Goal: Find specific page/section: Find specific page/section

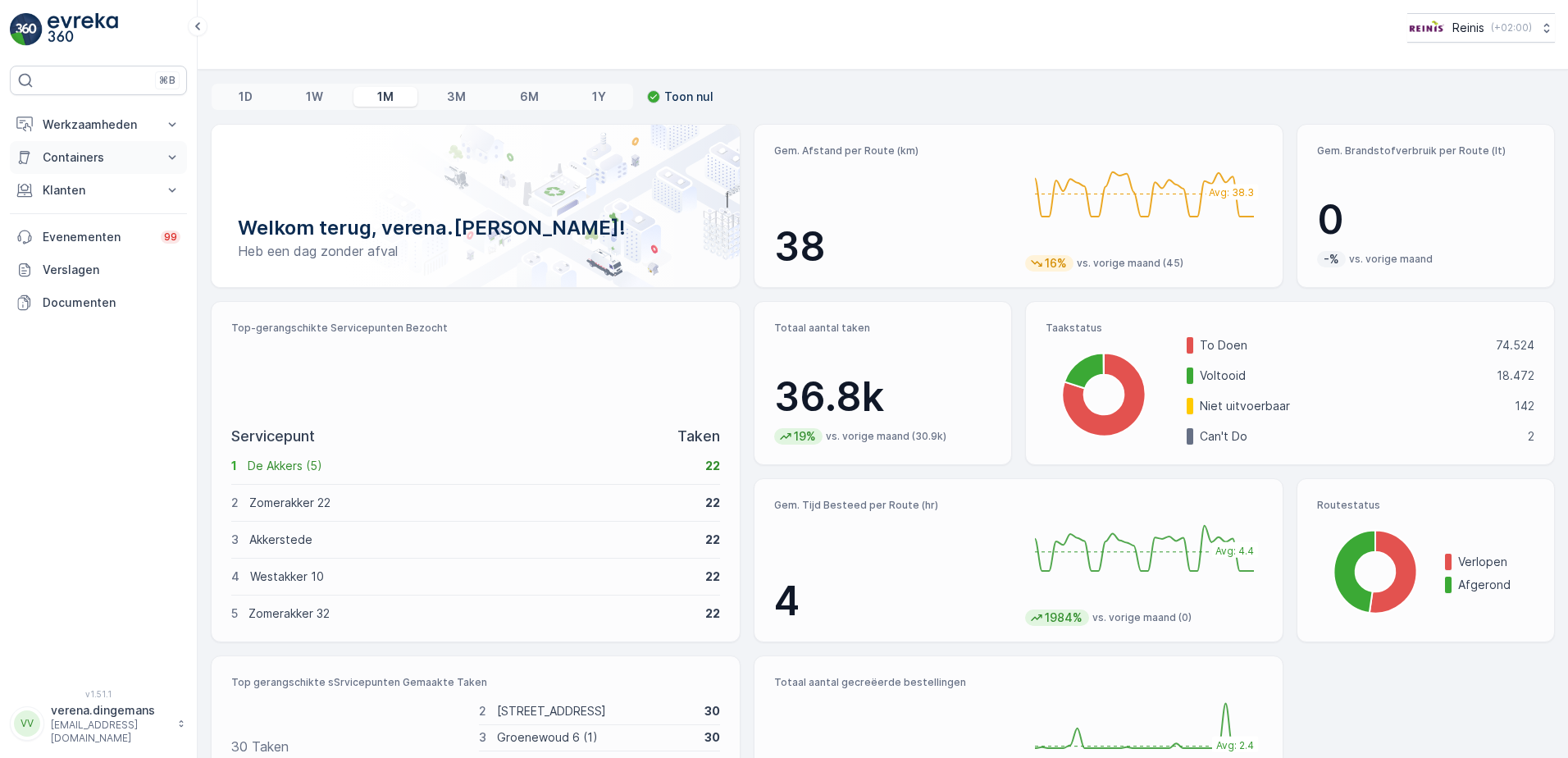
click at [89, 146] on button "Containers" at bounding box center [99, 157] width 177 height 33
click at [112, 237] on p "Klanten" at bounding box center [98, 236] width 112 height 16
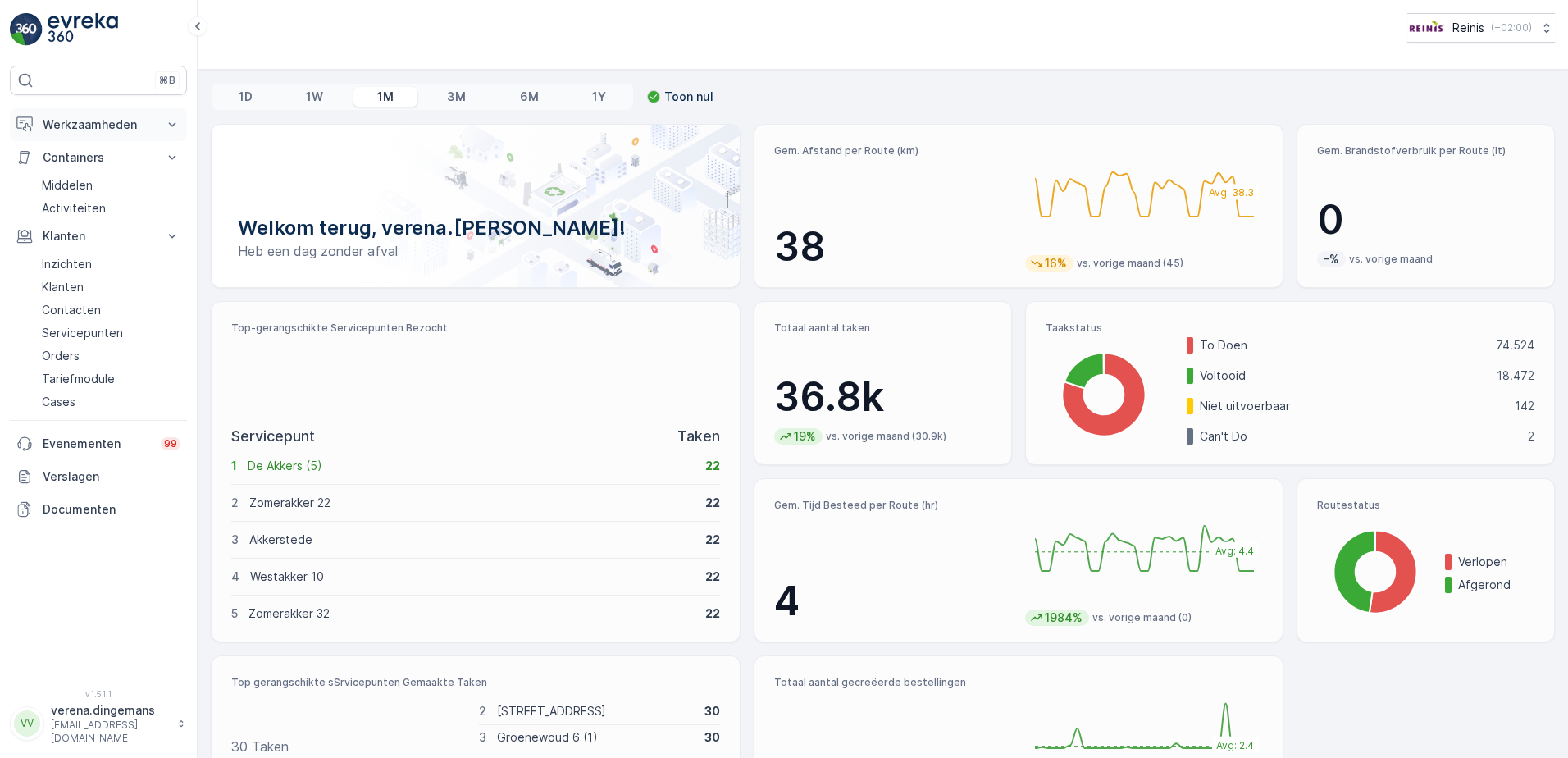
click at [136, 123] on p "Werkzaamheden" at bounding box center [98, 124] width 112 height 16
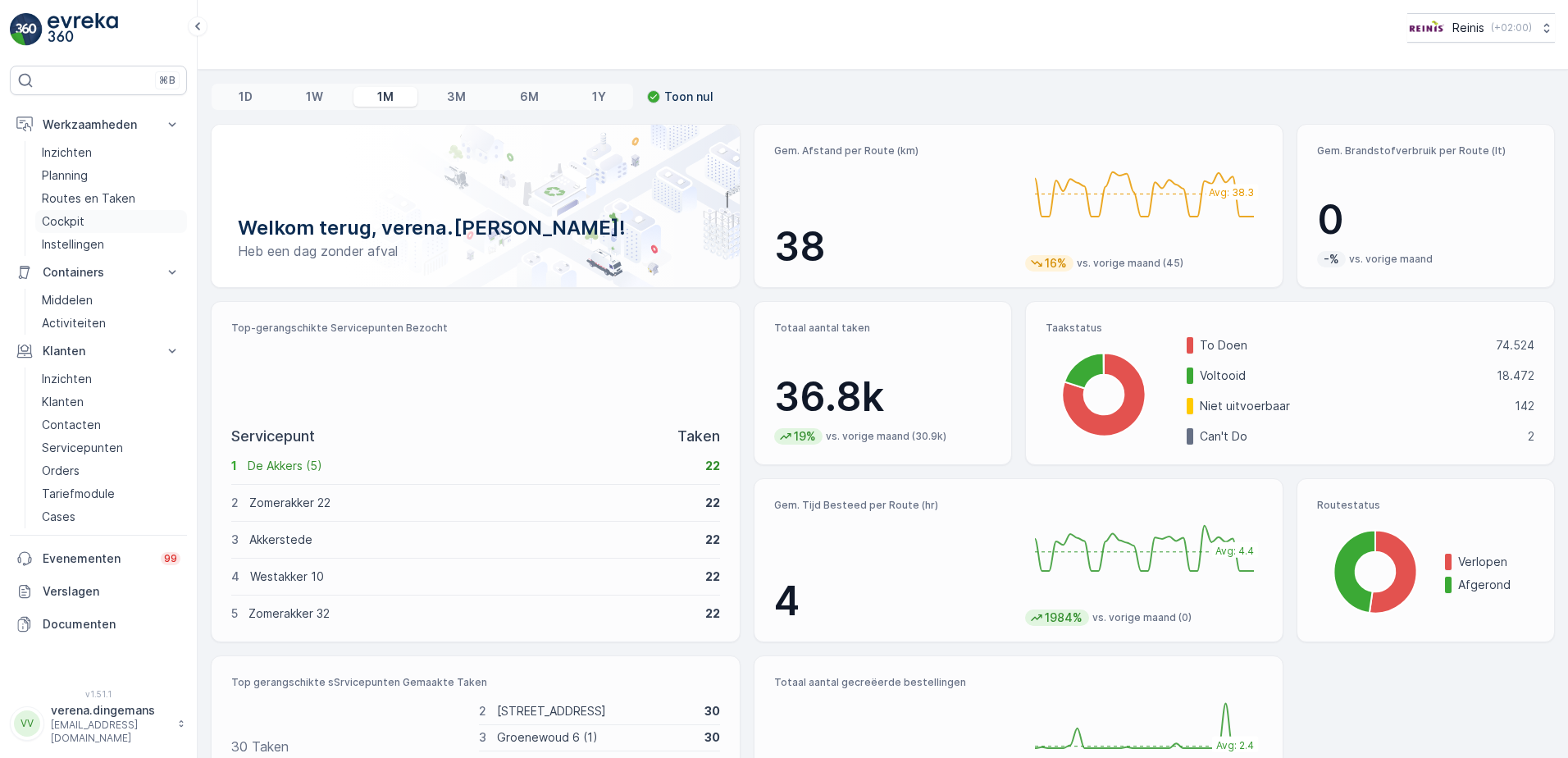
click at [64, 222] on p "Cockpit" at bounding box center [63, 221] width 42 height 16
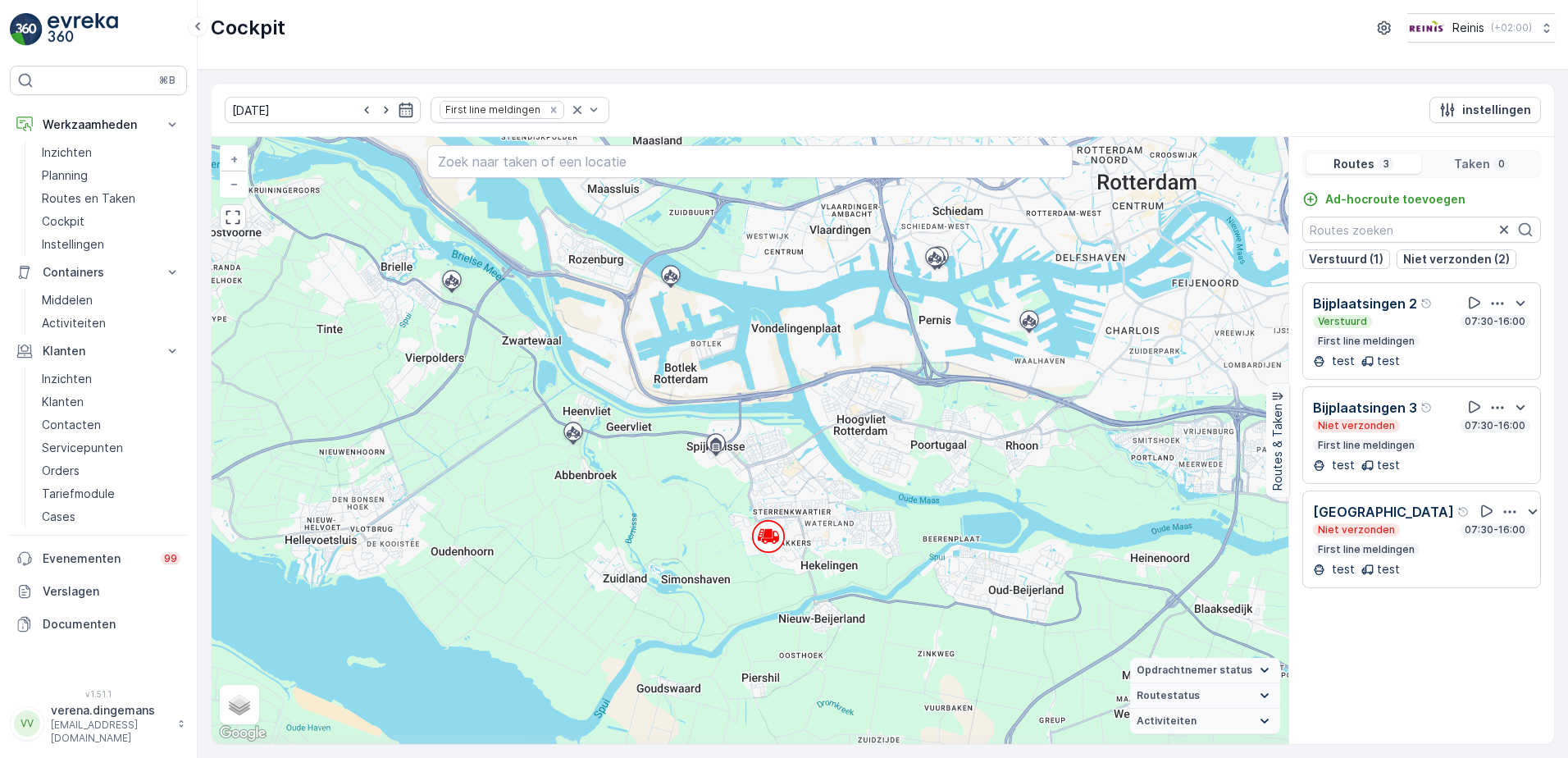
drag, startPoint x: 1008, startPoint y: 598, endPoint x: 920, endPoint y: 436, distance: 184.4
click at [920, 436] on div "+ − Satelliet stappenplan Terrein Hybride Leaflet Sneltoetsen Kaartgegevens Kaa…" at bounding box center [749, 440] width 1077 height 607
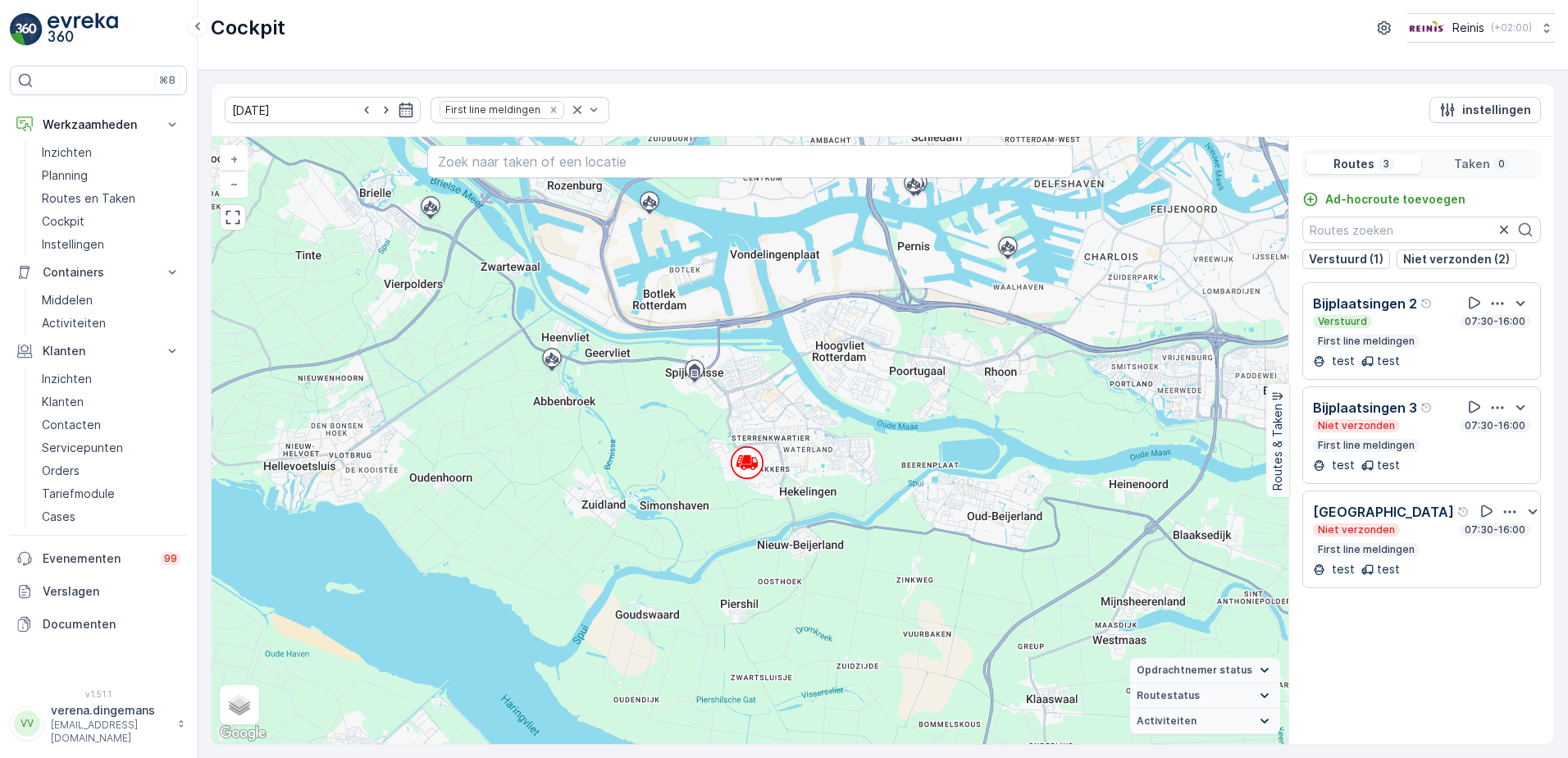
drag, startPoint x: 843, startPoint y: 436, endPoint x: 822, endPoint y: 363, distance: 76.0
click at [822, 363] on div "+ − Satelliet stappenplan Terrein Hybride Leaflet Sneltoetsen Kaartgegevens Kaa…" at bounding box center [749, 440] width 1077 height 607
click at [1403, 330] on div "Verstuurd 07:30-16:00 First line [GEOGRAPHIC_DATA]" at bounding box center [1421, 331] width 217 height 33
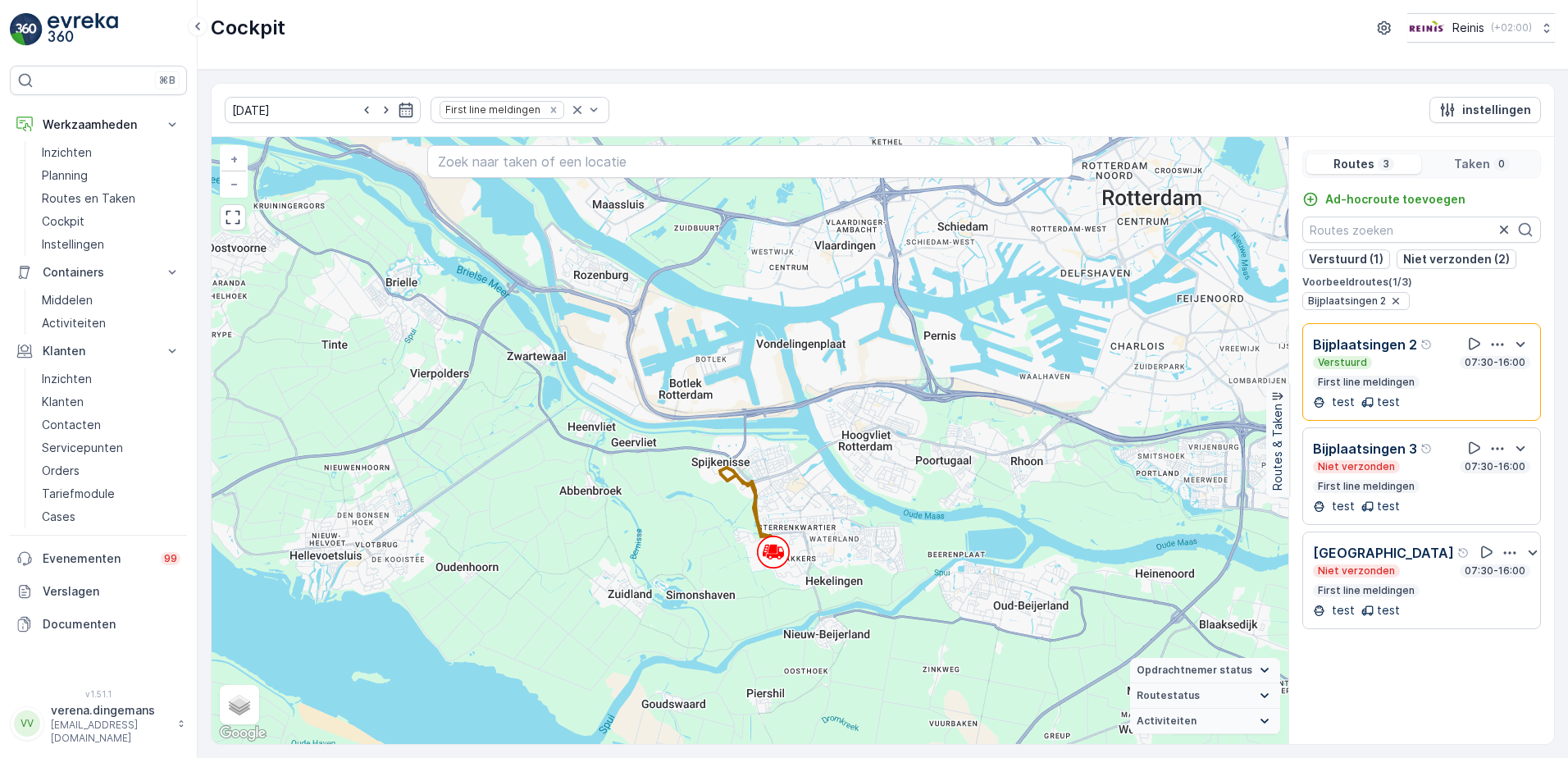
drag, startPoint x: 986, startPoint y: 594, endPoint x: 900, endPoint y: 442, distance: 174.6
click at [900, 442] on div "+ − Satelliet stappenplan Terrein Hybride Leaflet Sneltoetsen Kaartgegevens Kaa…" at bounding box center [749, 440] width 1077 height 607
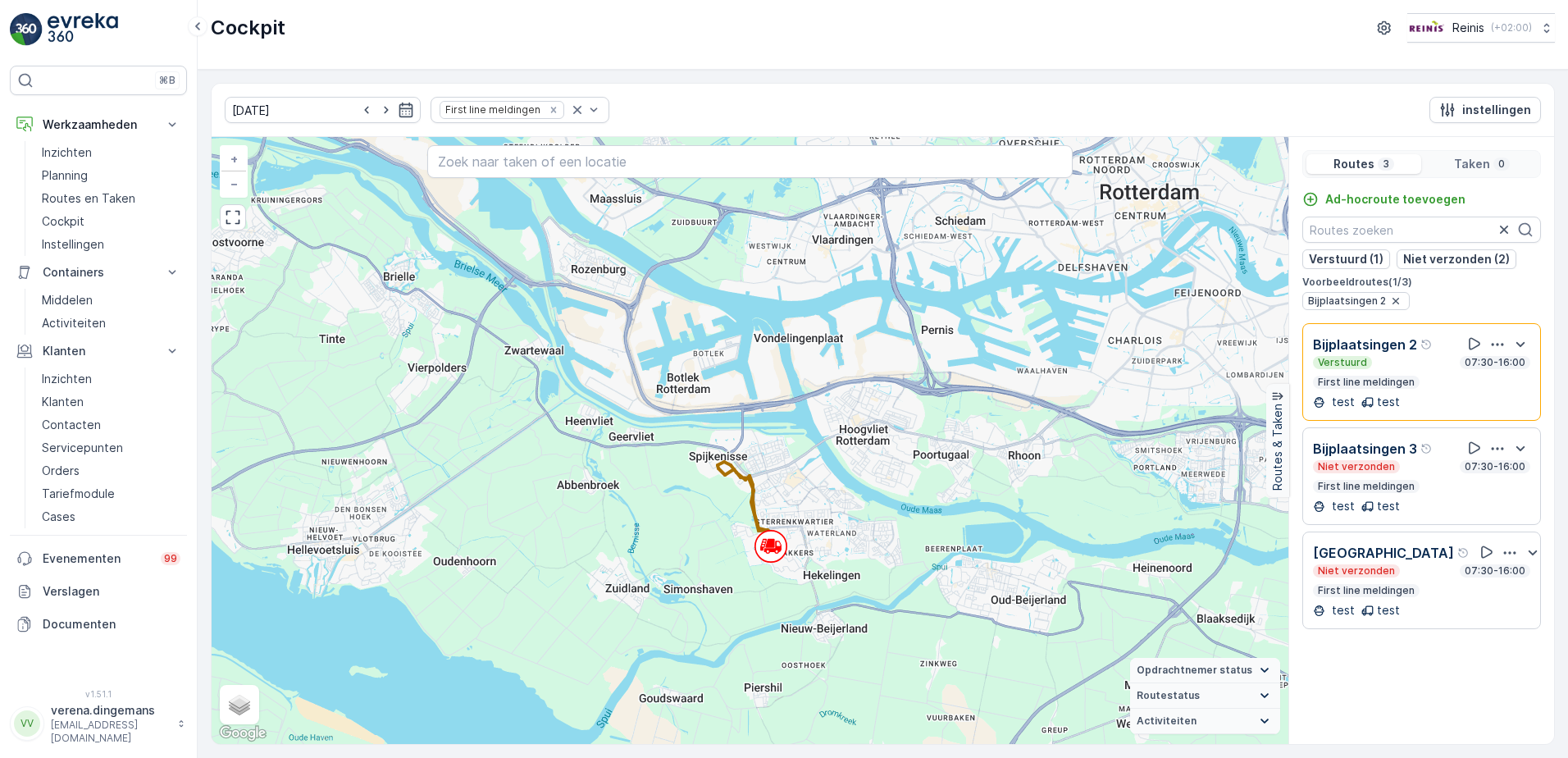
click at [1426, 367] on div "Verstuurd 07:30-16:00" at bounding box center [1421, 363] width 217 height 14
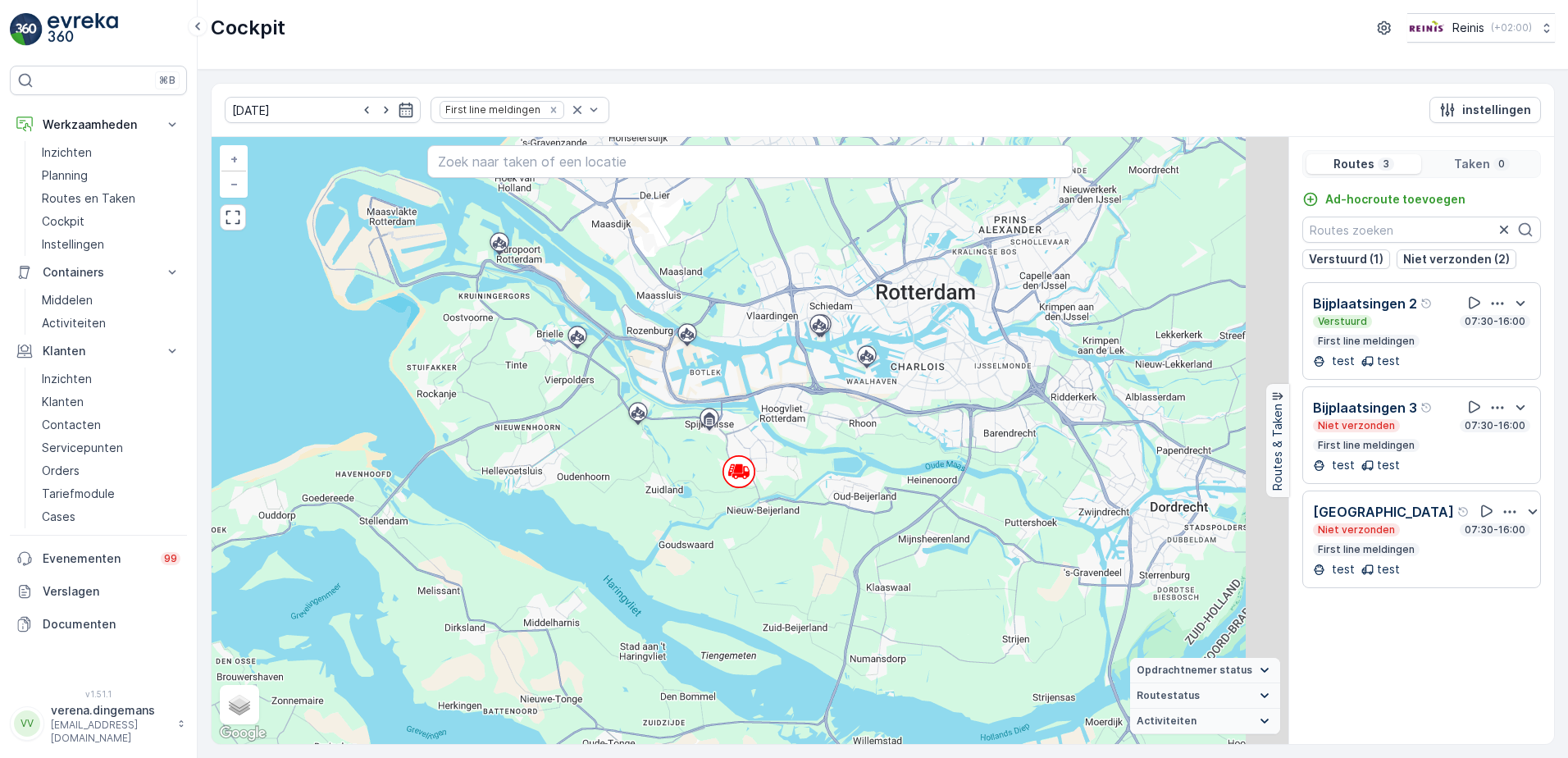
drag, startPoint x: 871, startPoint y: 530, endPoint x: 701, endPoint y: 522, distance: 170.2
click at [701, 522] on div "+ − Satelliet stappenplan Terrein Hybride Leaflet Sneltoetsen Kaartgegevens Kaa…" at bounding box center [749, 440] width 1077 height 607
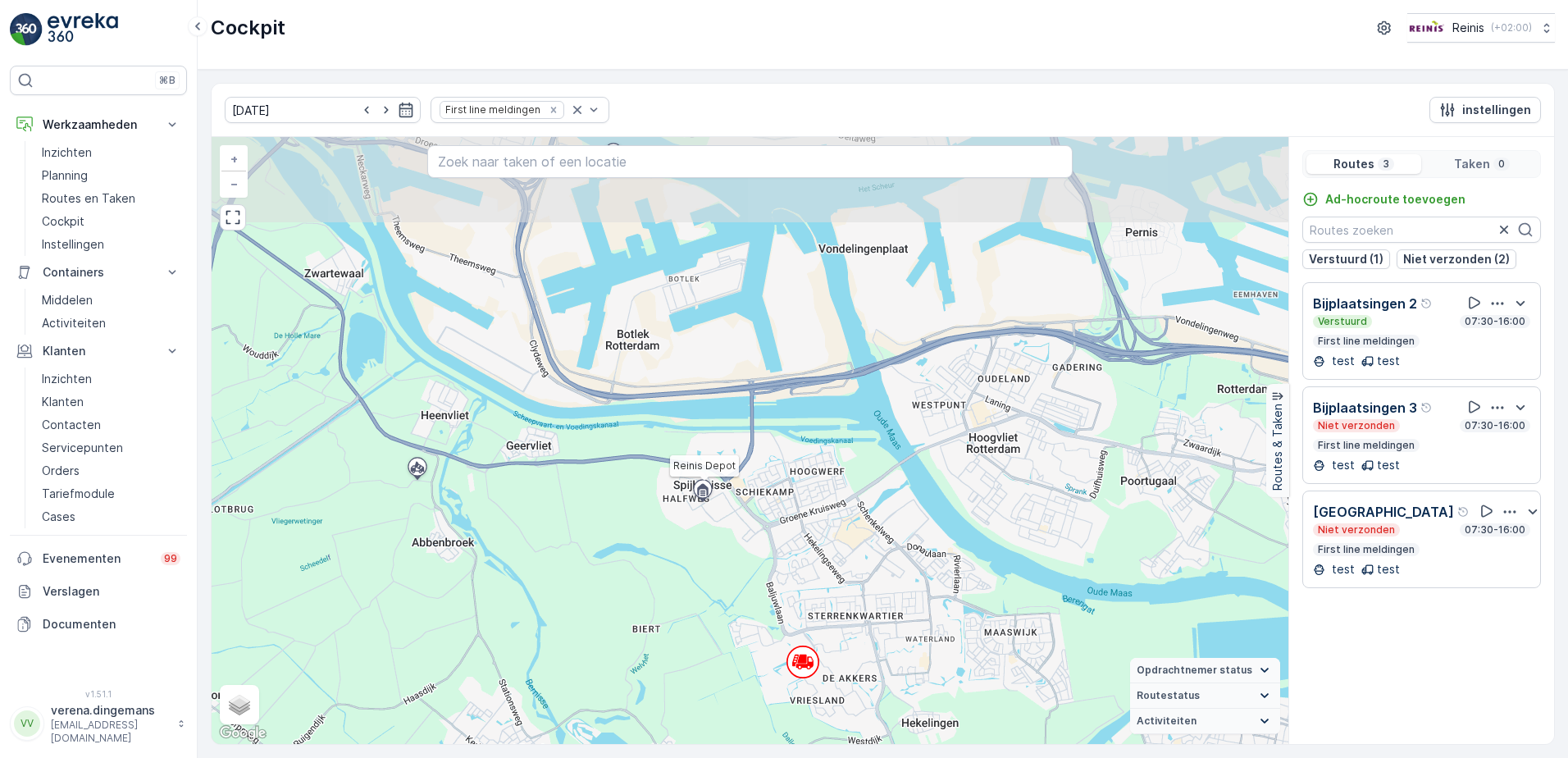
drag, startPoint x: 665, startPoint y: 380, endPoint x: 700, endPoint y: 489, distance: 114.5
click at [700, 489] on icon at bounding box center [702, 490] width 11 height 13
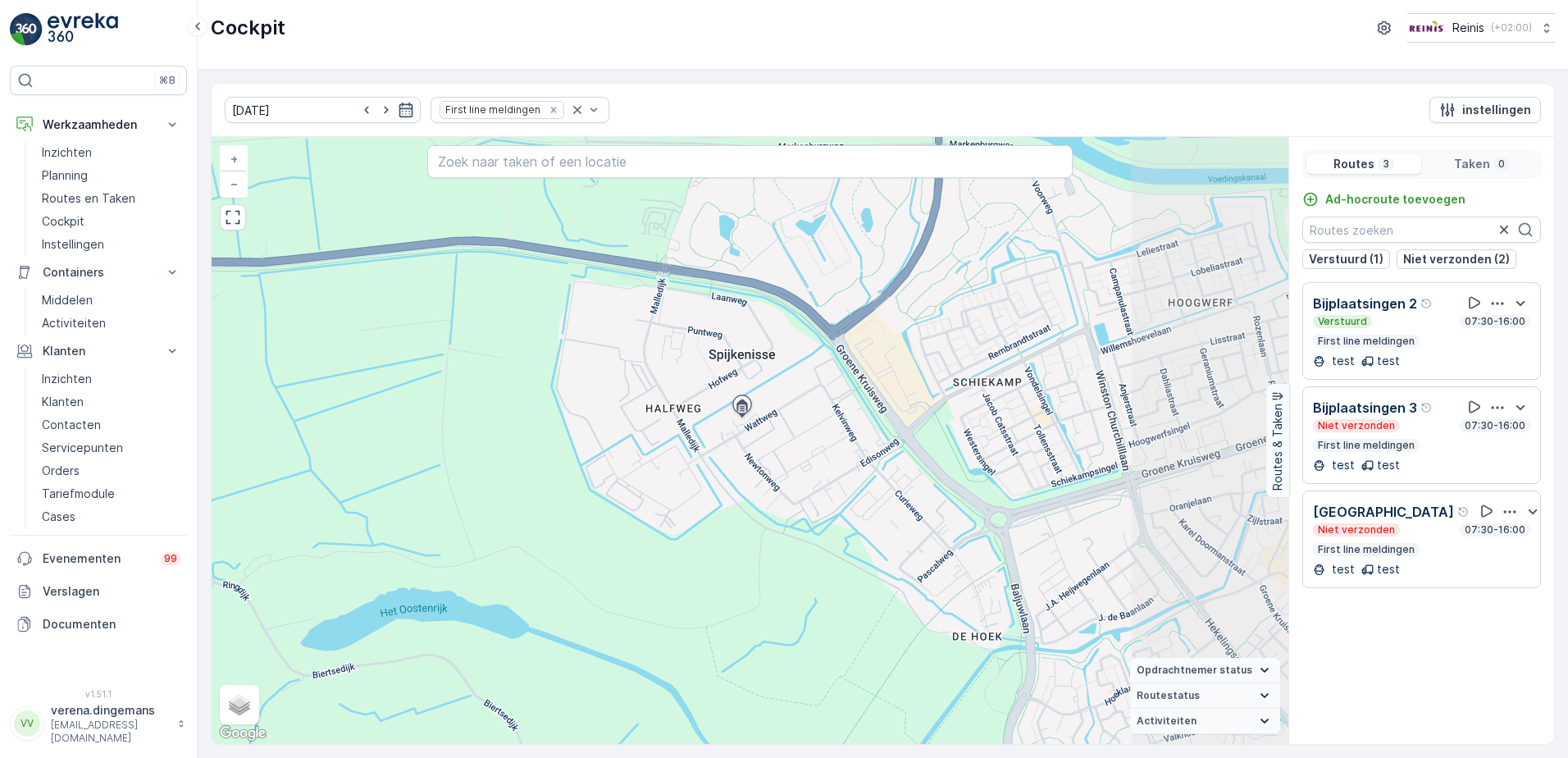
drag, startPoint x: 943, startPoint y: 455, endPoint x: 716, endPoint y: 341, distance: 254.0
click at [716, 341] on div "+ − Satelliet stappenplan Terrein Hybride Leaflet Sneltoetsen Kaartgegevens Kaa…" at bounding box center [749, 440] width 1077 height 607
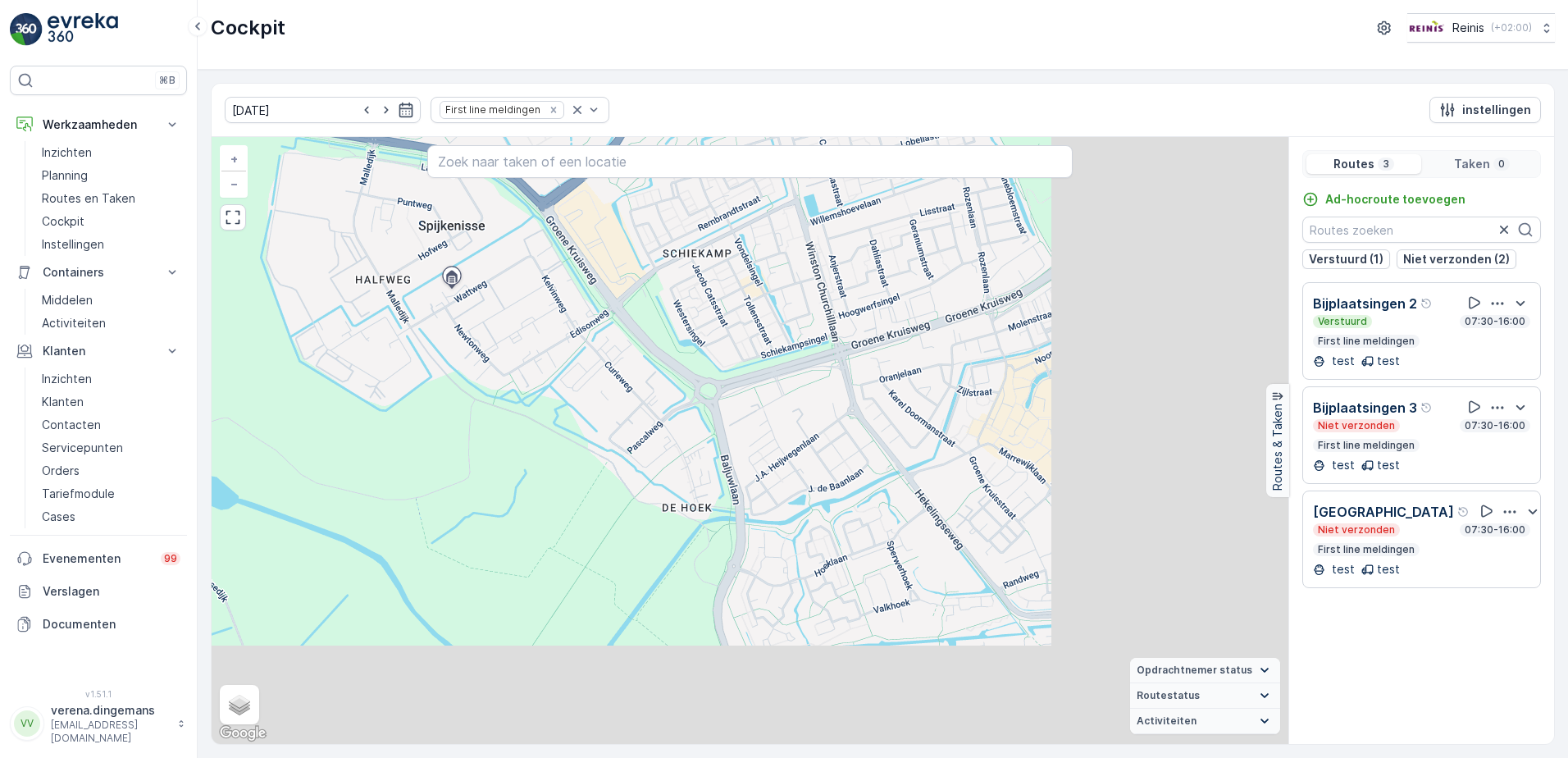
drag, startPoint x: 977, startPoint y: 502, endPoint x: 684, endPoint y: 373, distance: 320.1
click at [684, 373] on div "+ − Satelliet stappenplan Terrein Hybride Leaflet Sneltoetsen Kaartgegevens Kaa…" at bounding box center [749, 440] width 1077 height 607
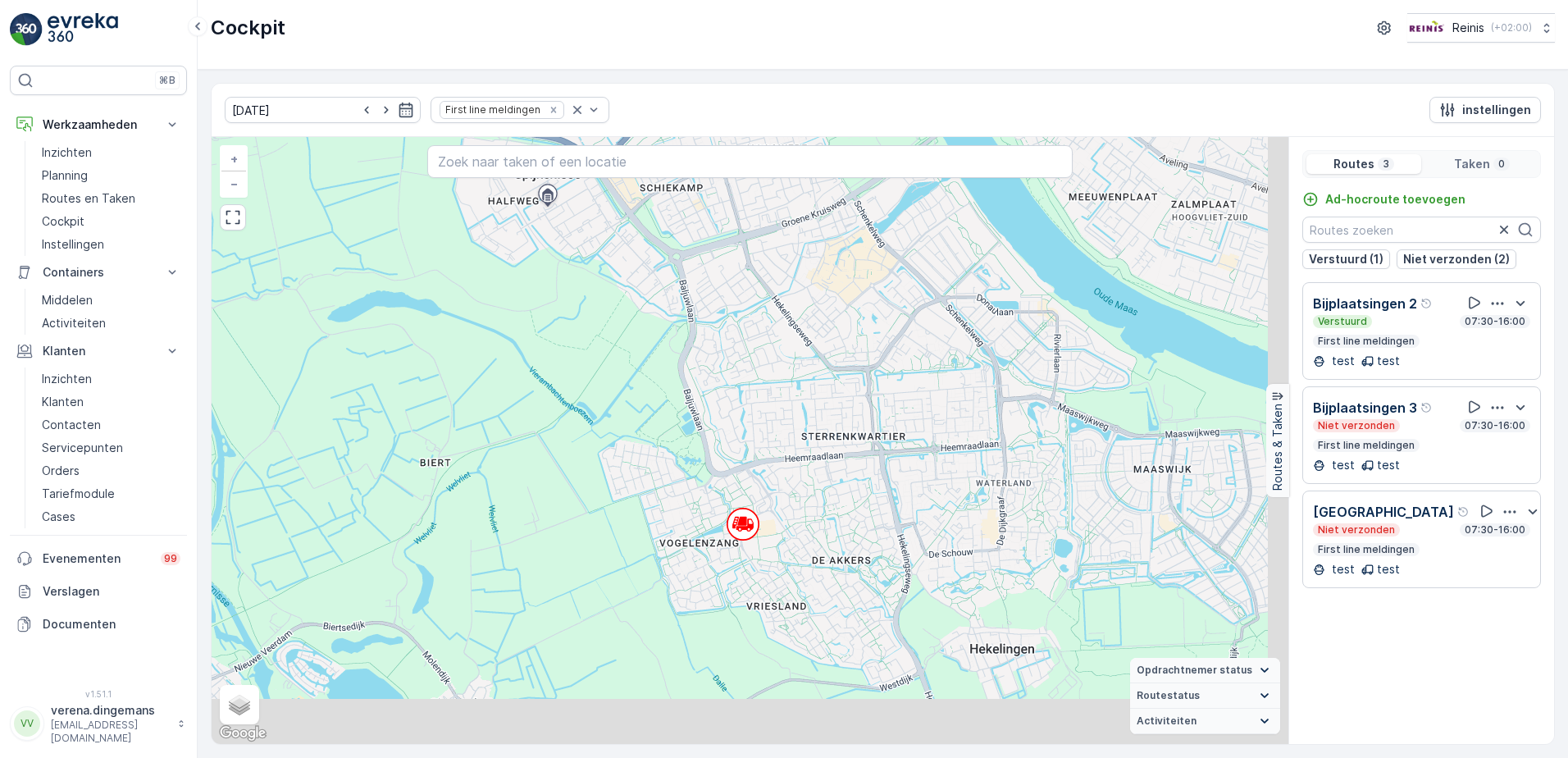
drag, startPoint x: 885, startPoint y: 626, endPoint x: 836, endPoint y: 458, distance: 175.0
click at [836, 458] on div "+ − Satelliet stappenplan Terrein Hybride Leaflet Sneltoetsen Kaartgegevens Kaa…" at bounding box center [749, 440] width 1077 height 607
